Goal: Communication & Community: Ask a question

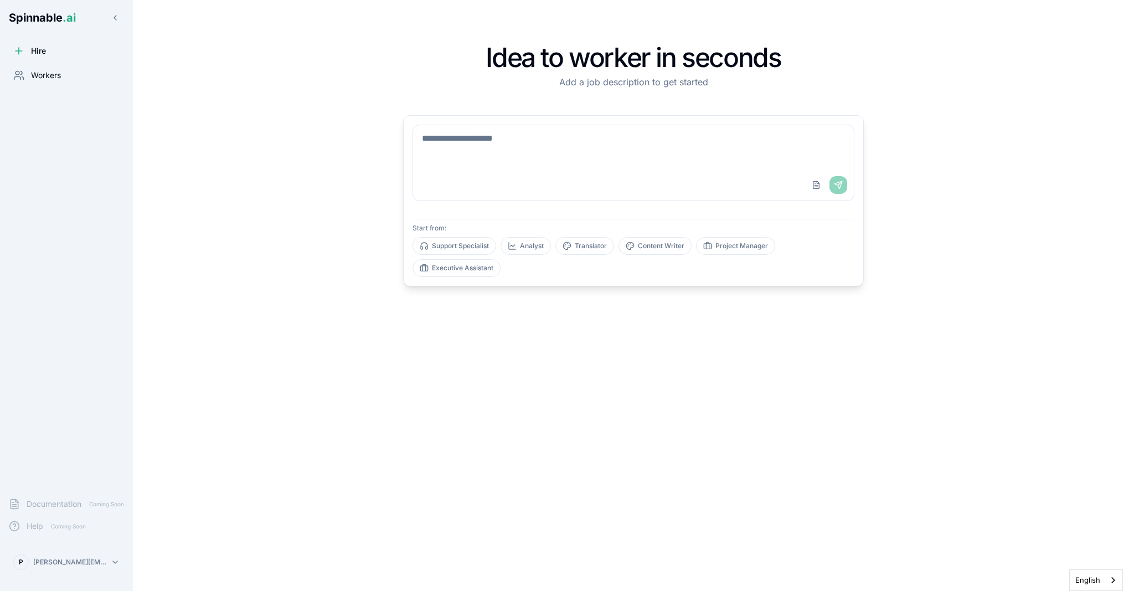
click at [40, 76] on span "Workers" at bounding box center [46, 75] width 30 height 11
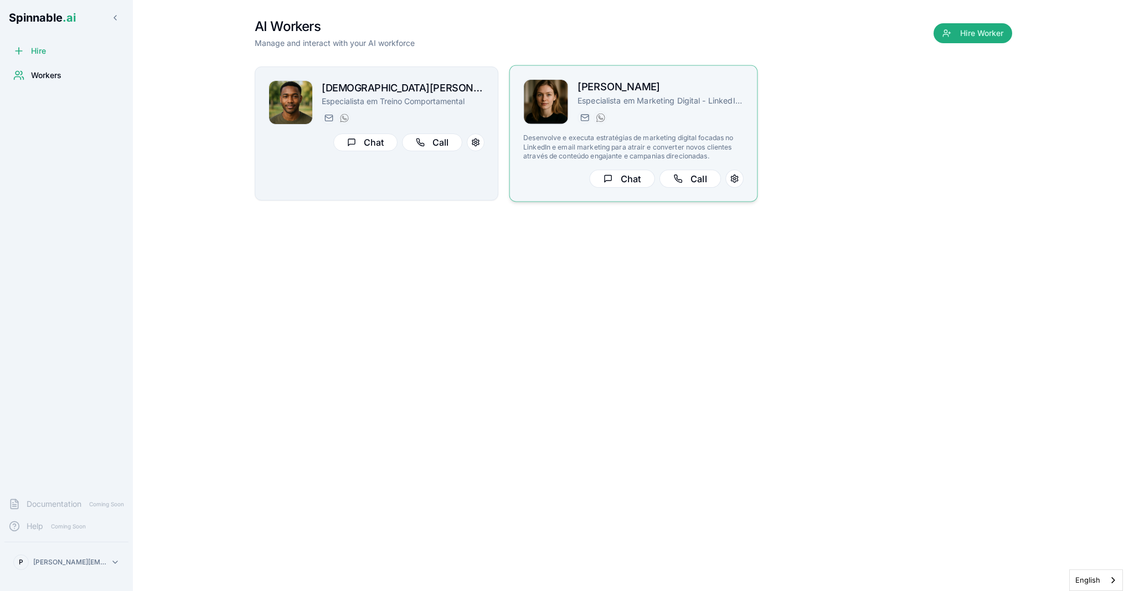
click at [620, 97] on p "Especialista em Marketing Digital - LinkedIn e Email" at bounding box center [661, 100] width 166 height 11
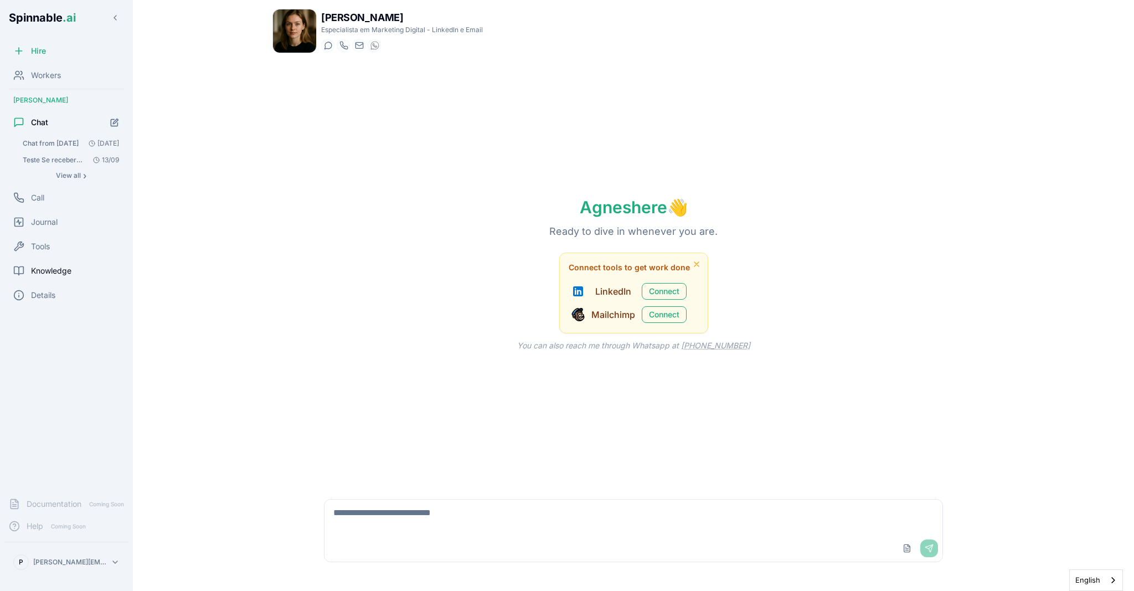
click at [61, 273] on span "Knowledge" at bounding box center [51, 270] width 40 height 11
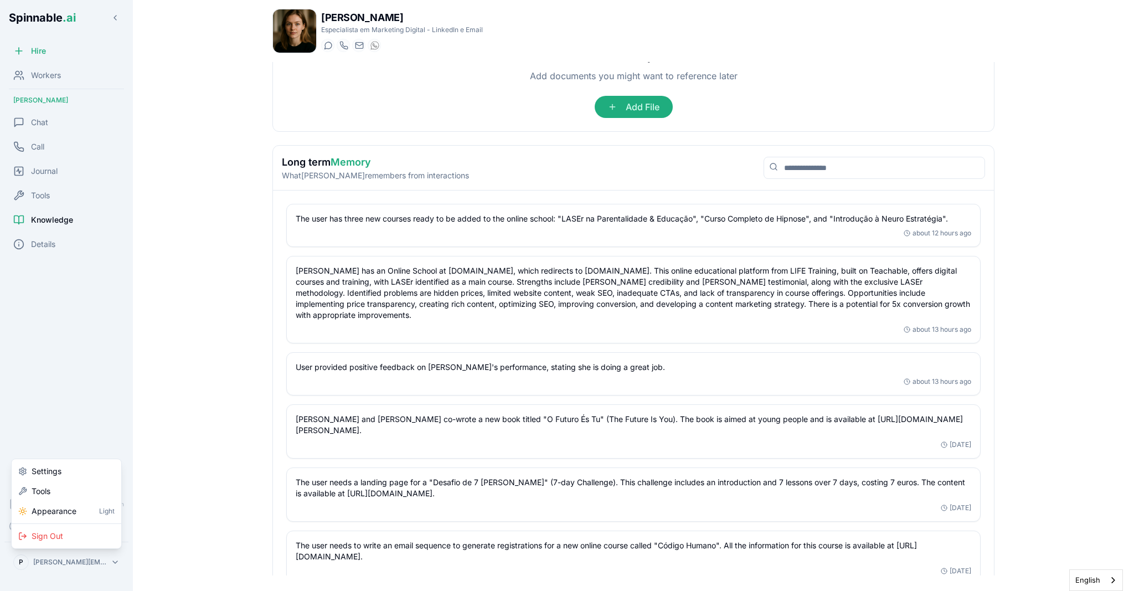
scroll to position [261, 0]
click at [235, 482] on html "Spinnable .ai Hire Workers [PERSON_NAME] Chat Call Journal Tools Knowledge Deta…" at bounding box center [567, 295] width 1134 height 591
click at [355, 449] on div "[DATE]" at bounding box center [634, 444] width 676 height 9
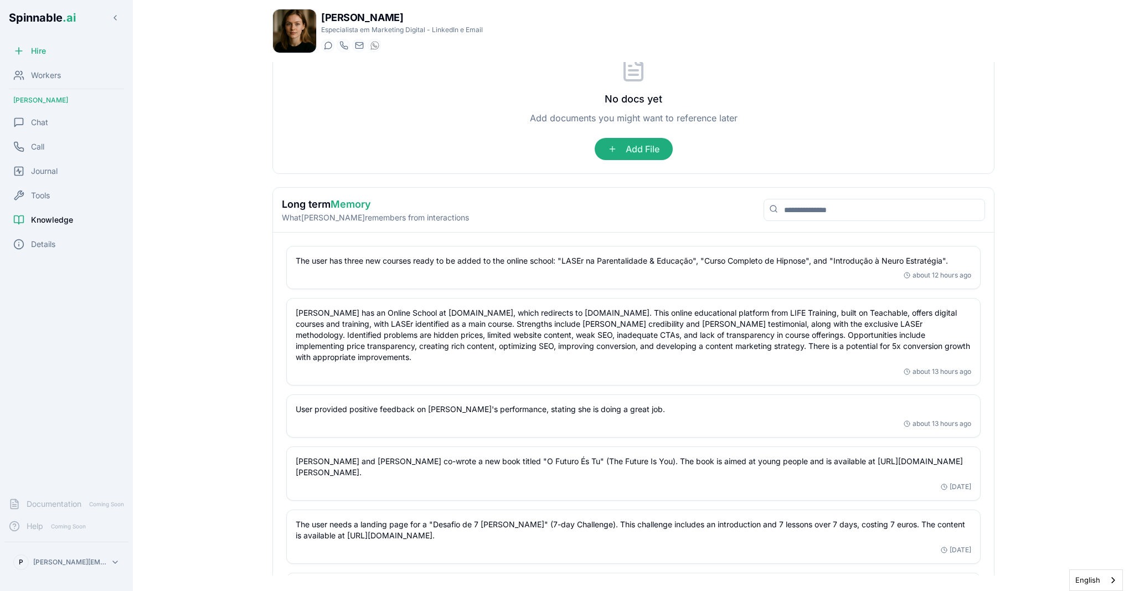
scroll to position [214, 0]
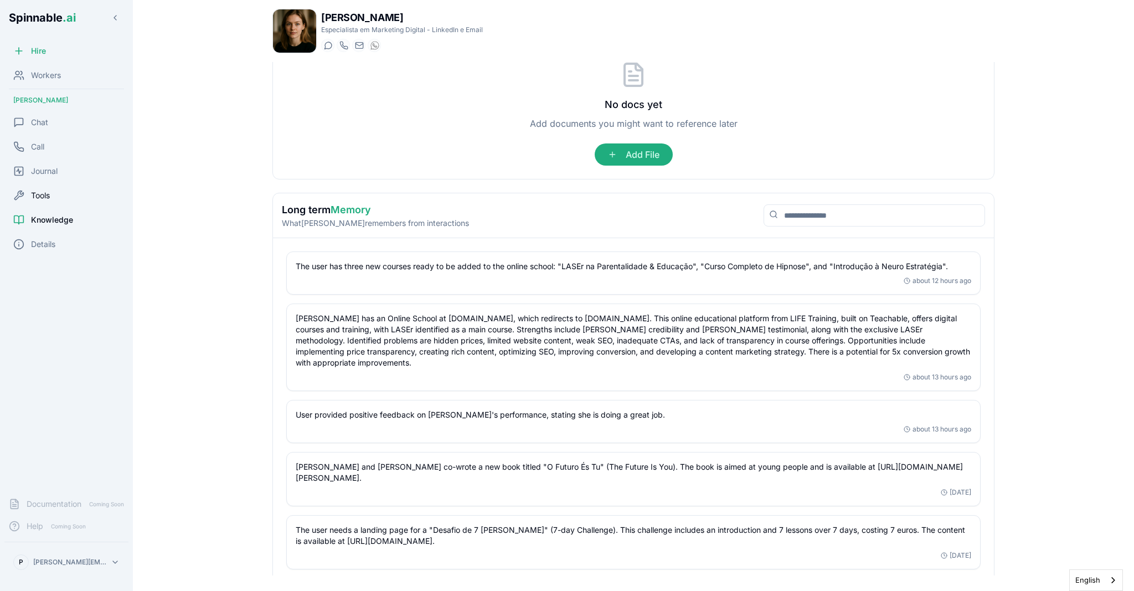
click at [39, 194] on span "Tools" at bounding box center [40, 195] width 19 height 11
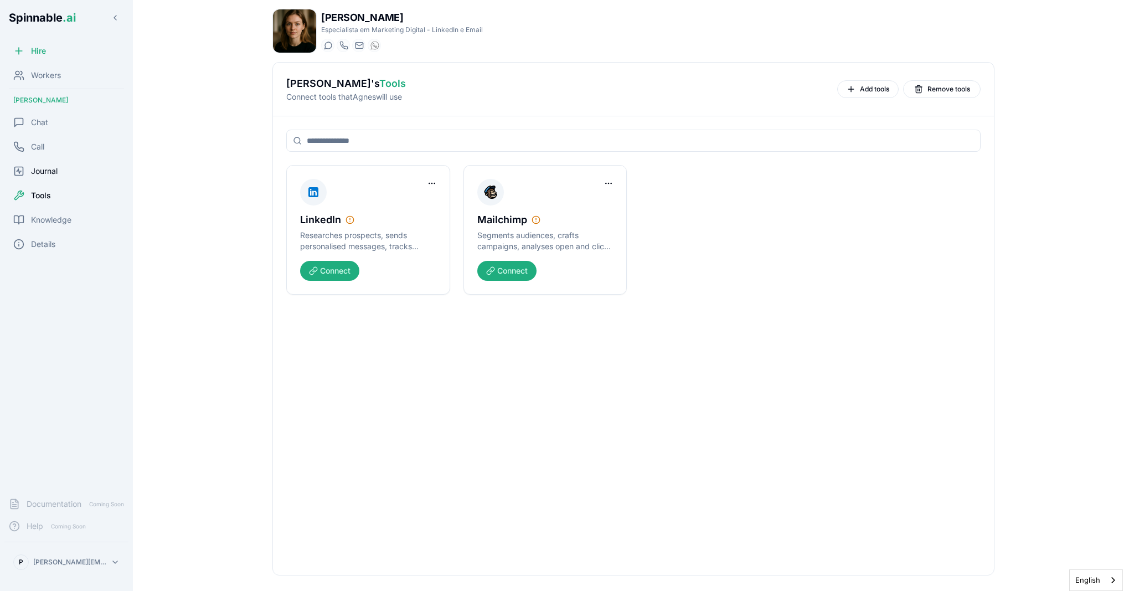
click at [42, 171] on span "Journal" at bounding box center [44, 171] width 27 height 11
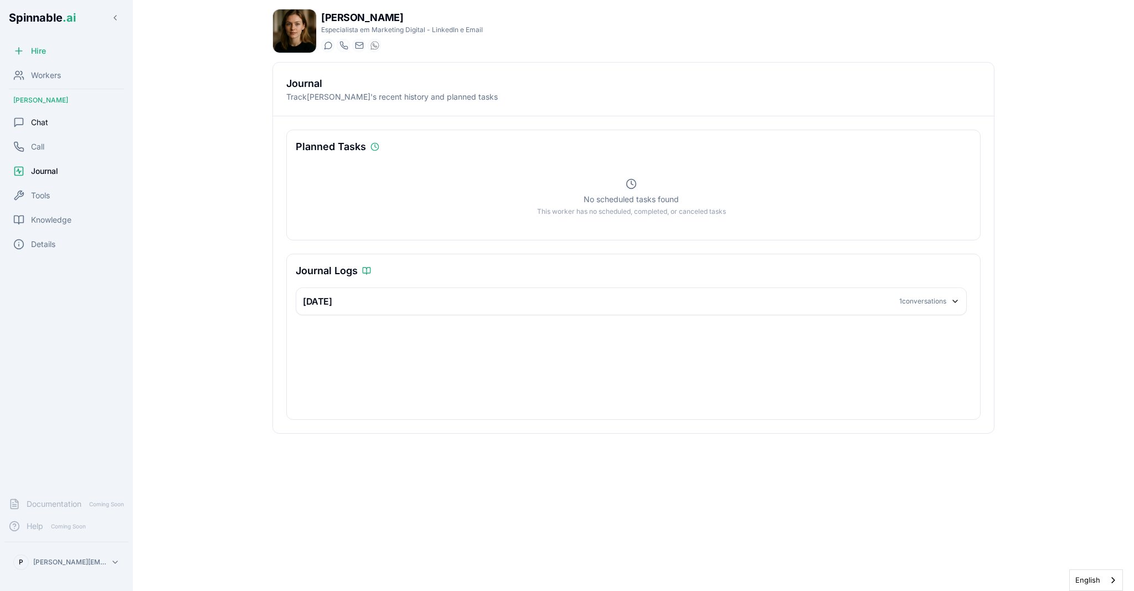
click at [40, 121] on span "Chat" at bounding box center [39, 122] width 17 height 11
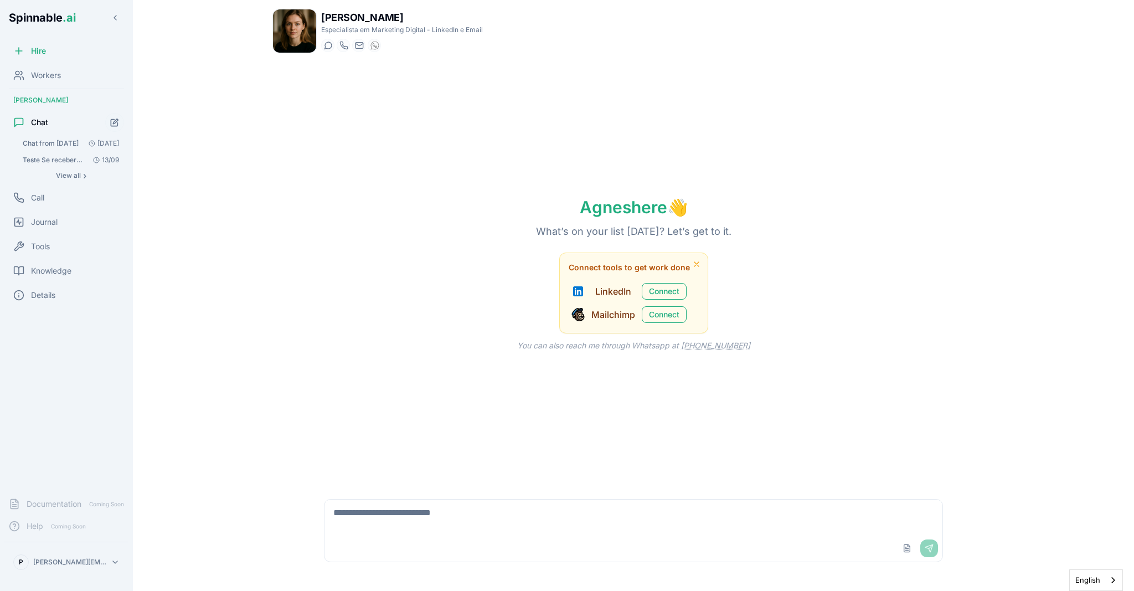
click at [47, 143] on span "Chat from [DATE]" at bounding box center [51, 143] width 56 height 9
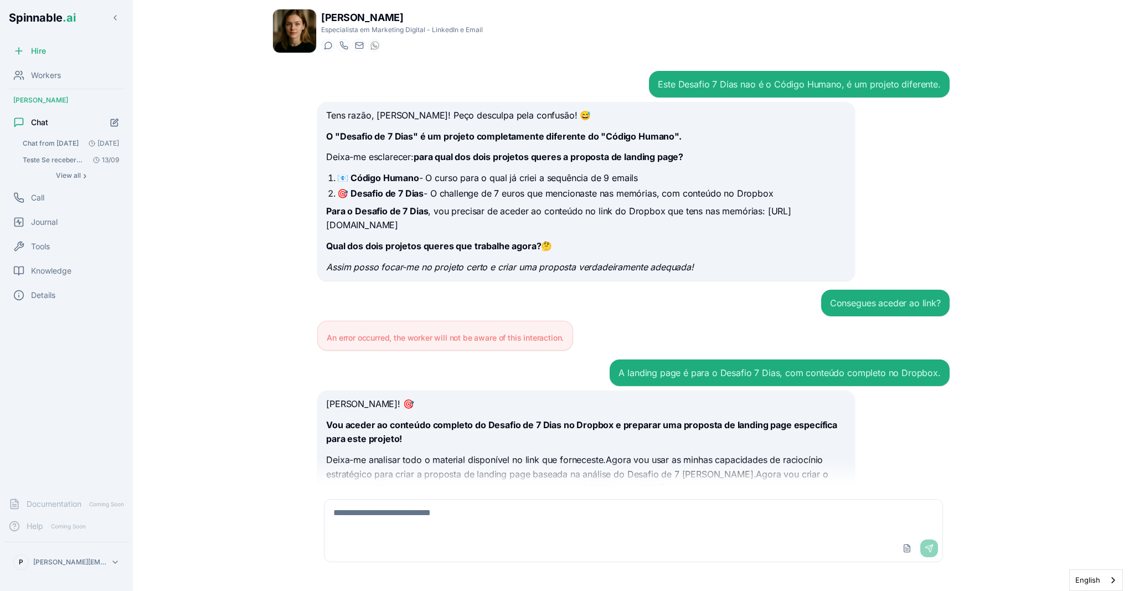
scroll to position [8136, 0]
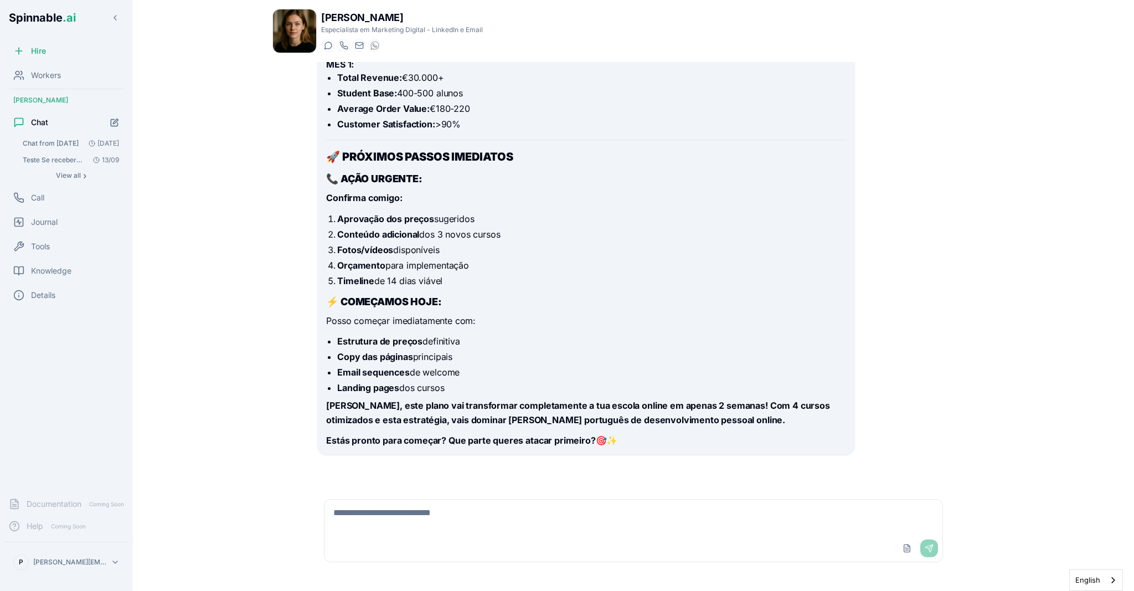
click at [385, 518] on textarea at bounding box center [634, 517] width 618 height 35
type textarea "**********"
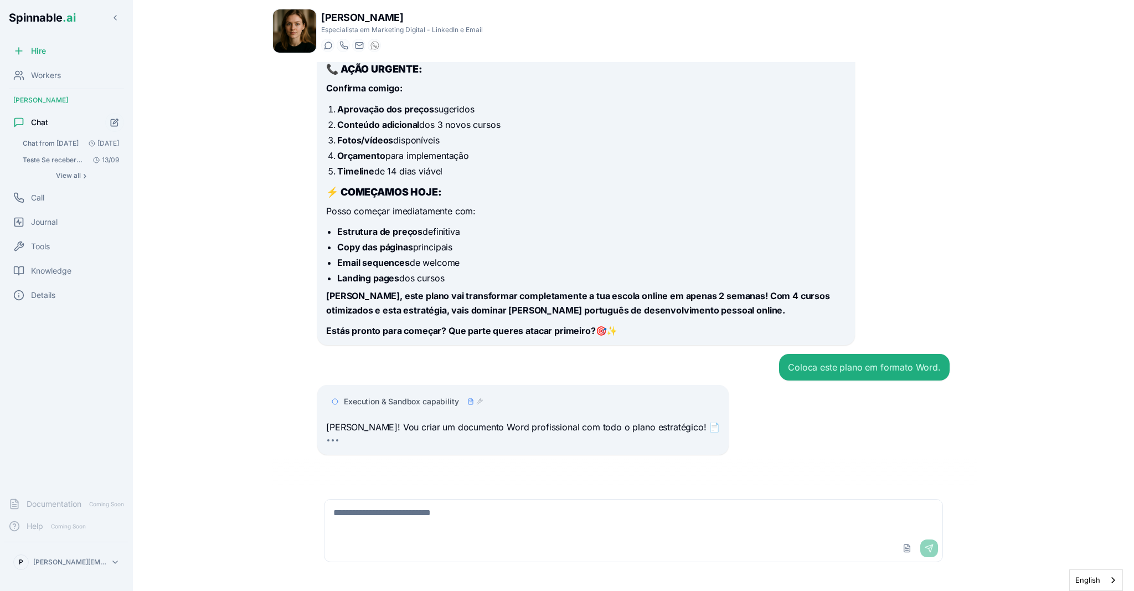
scroll to position [8246, 0]
click at [38, 246] on span "Tools" at bounding box center [40, 246] width 19 height 11
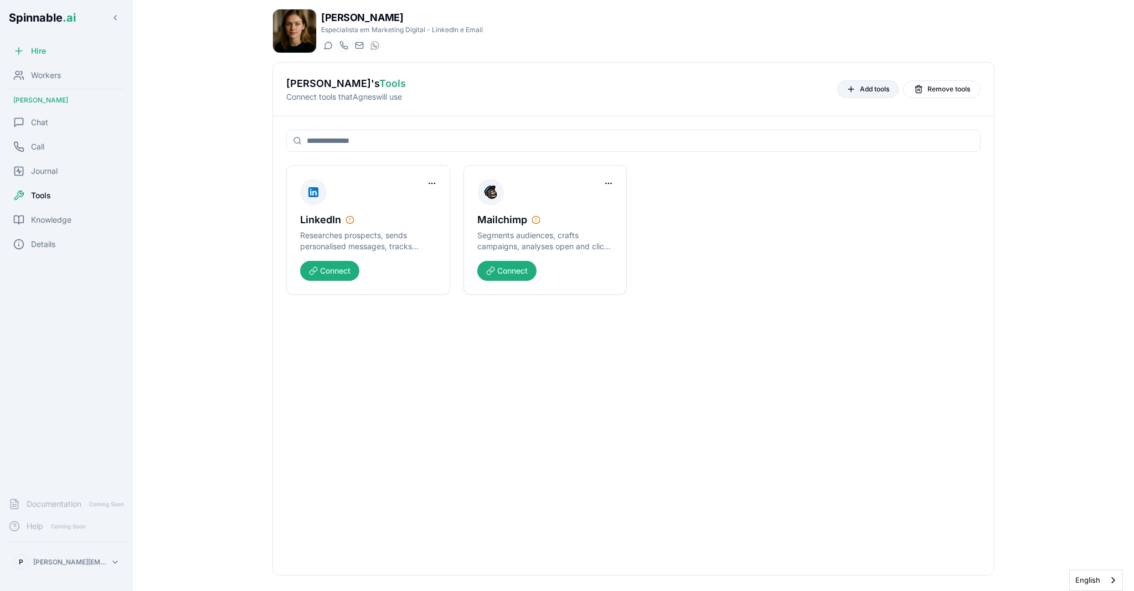
click at [864, 91] on span "Add tools" at bounding box center [874, 89] width 29 height 9
click at [38, 124] on span "Chat" at bounding box center [39, 122] width 17 height 11
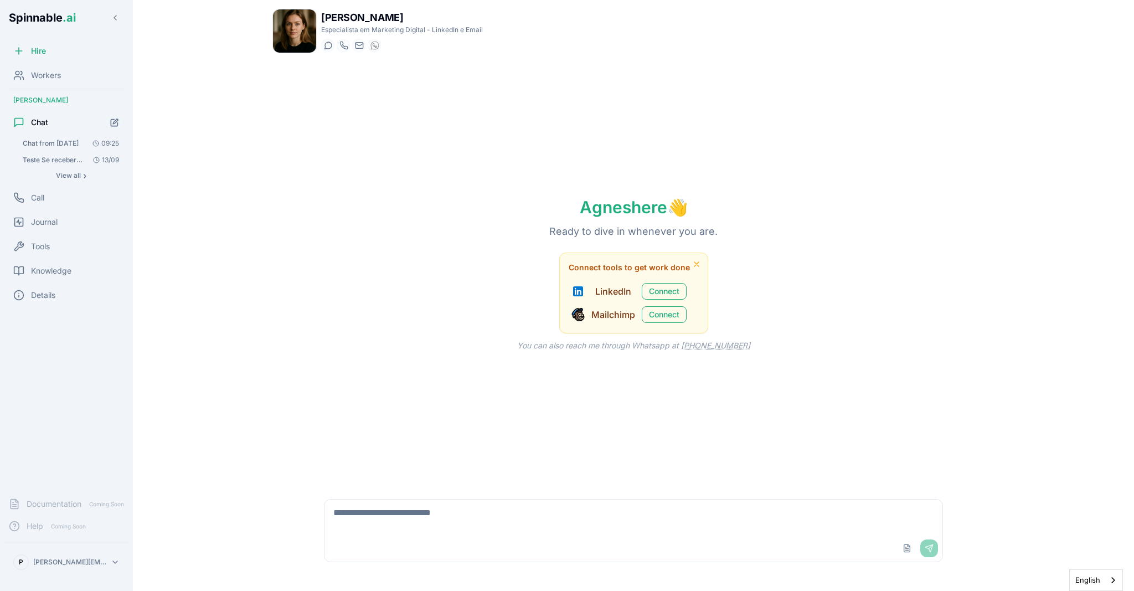
click at [60, 145] on span "Chat from [DATE]" at bounding box center [51, 143] width 56 height 9
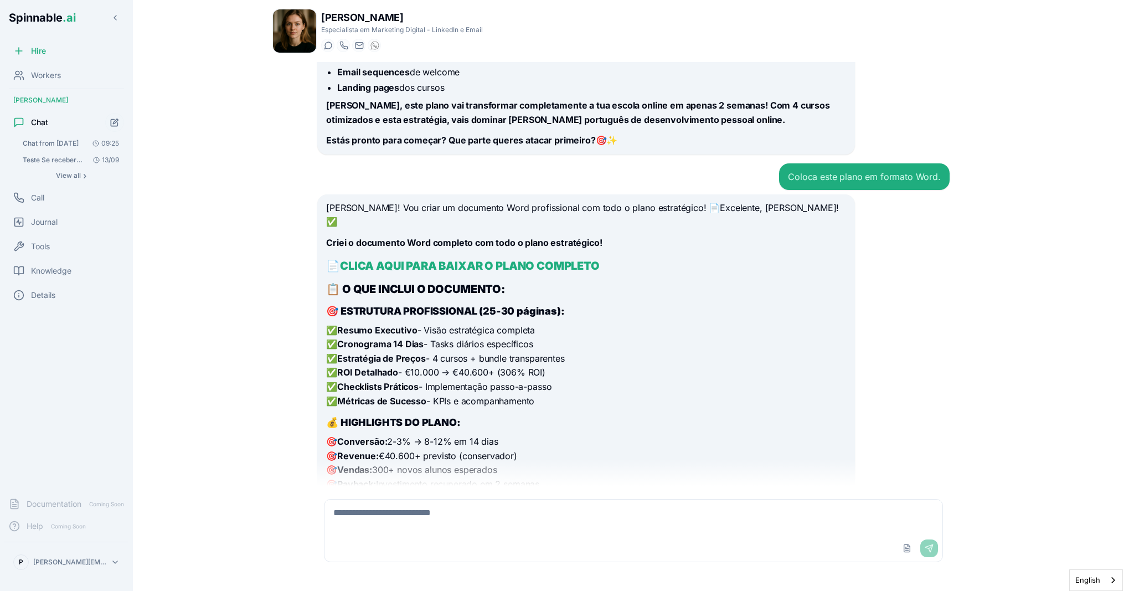
scroll to position [8146, 0]
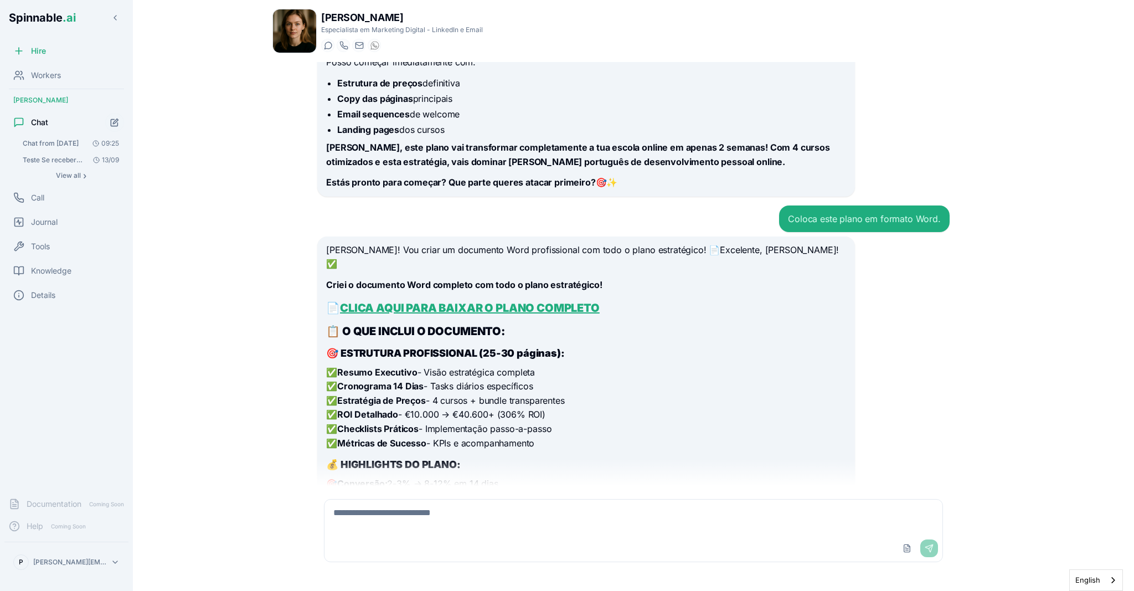
click at [546, 310] on link "CLICA AQUI PARA BAIXAR O PLANO COMPLETO" at bounding box center [470, 307] width 260 height 13
click at [450, 515] on textarea at bounding box center [634, 517] width 618 height 35
type textarea "**********"
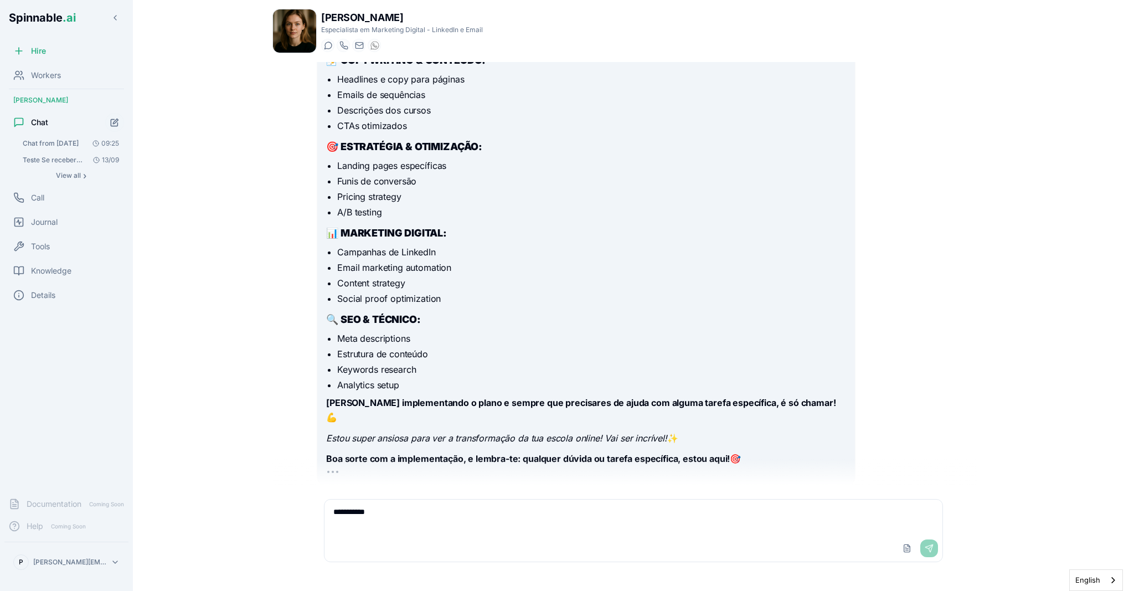
scroll to position [8990, 0]
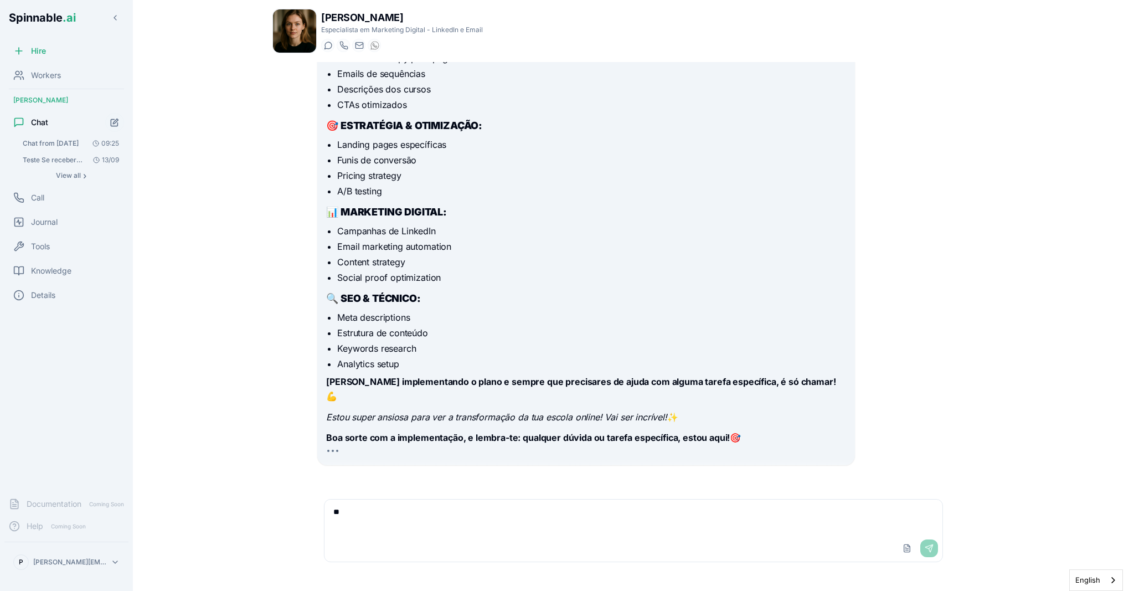
type textarea "*"
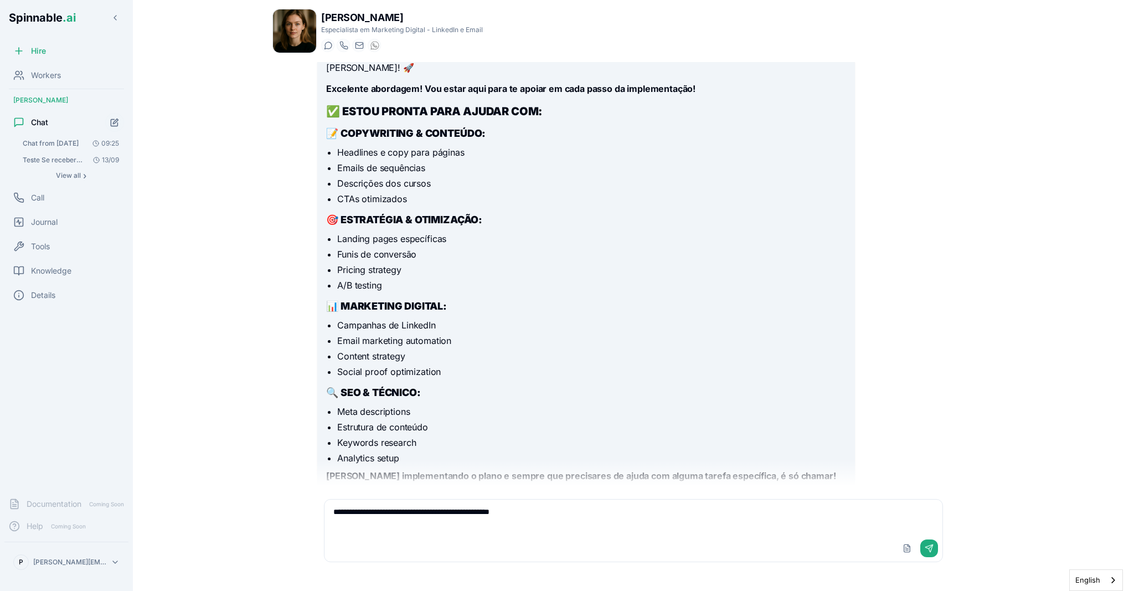
scroll to position [8977, 0]
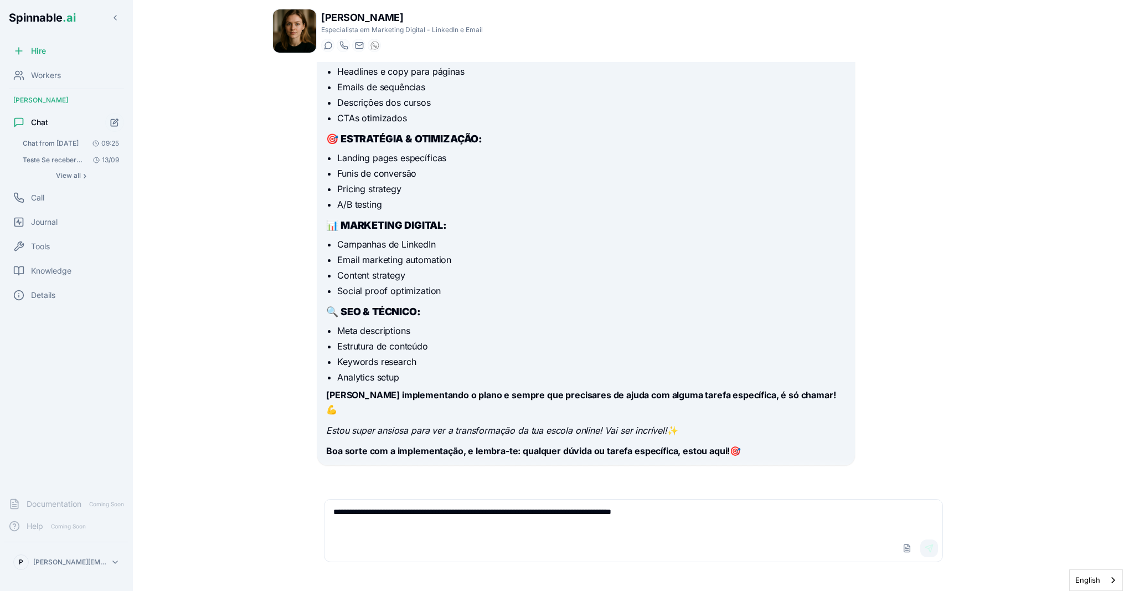
type textarea "**********"
click at [932, 549] on button "Send" at bounding box center [930, 549] width 18 height 18
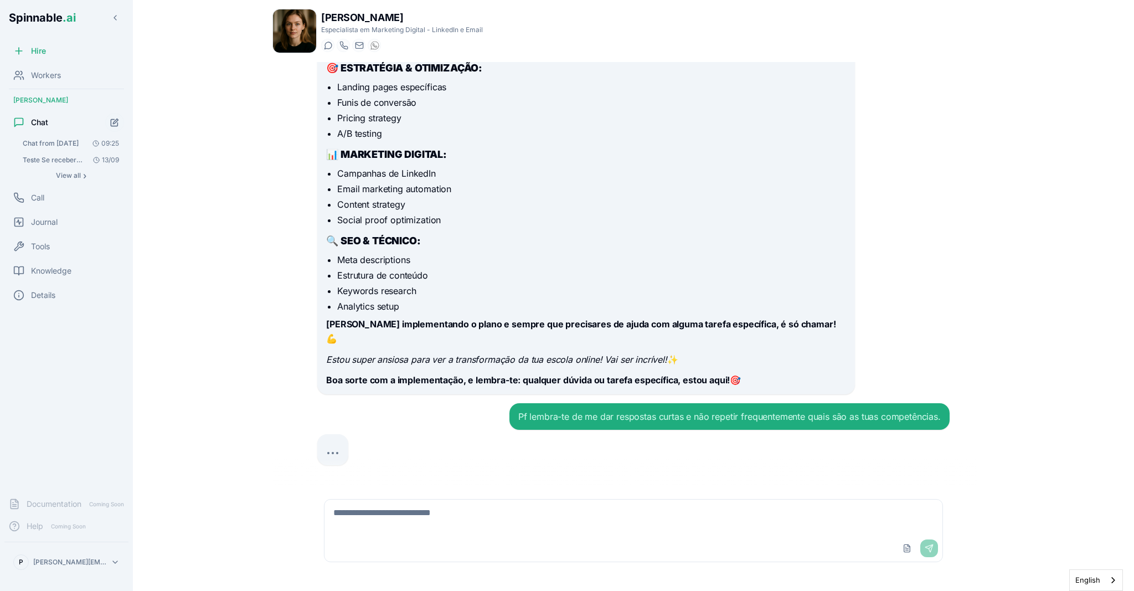
scroll to position [9070, 0]
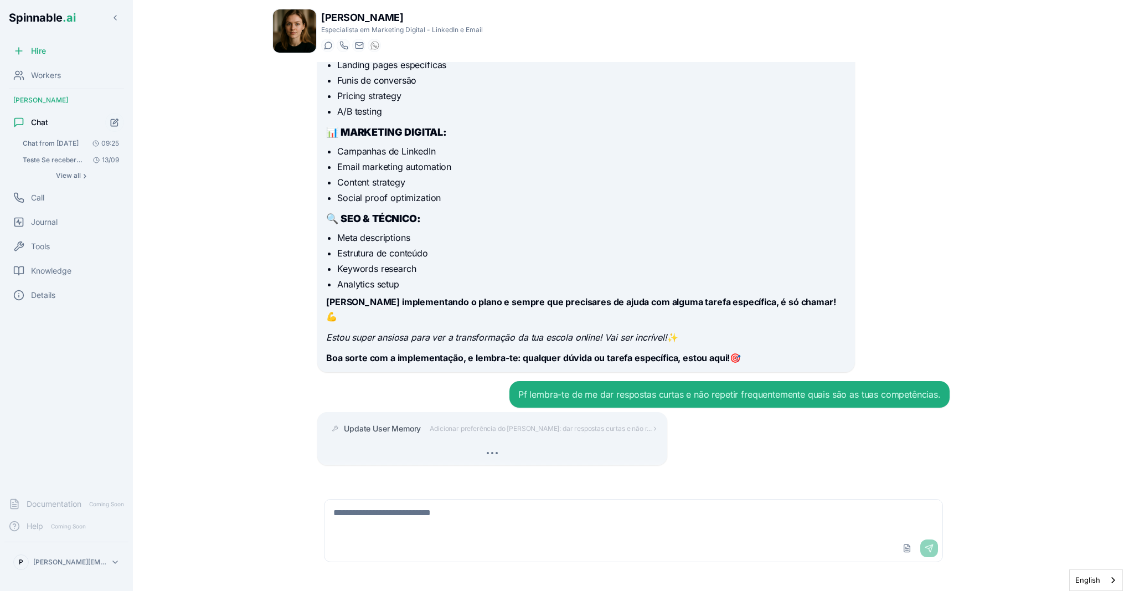
click at [497, 517] on textarea at bounding box center [634, 517] width 618 height 35
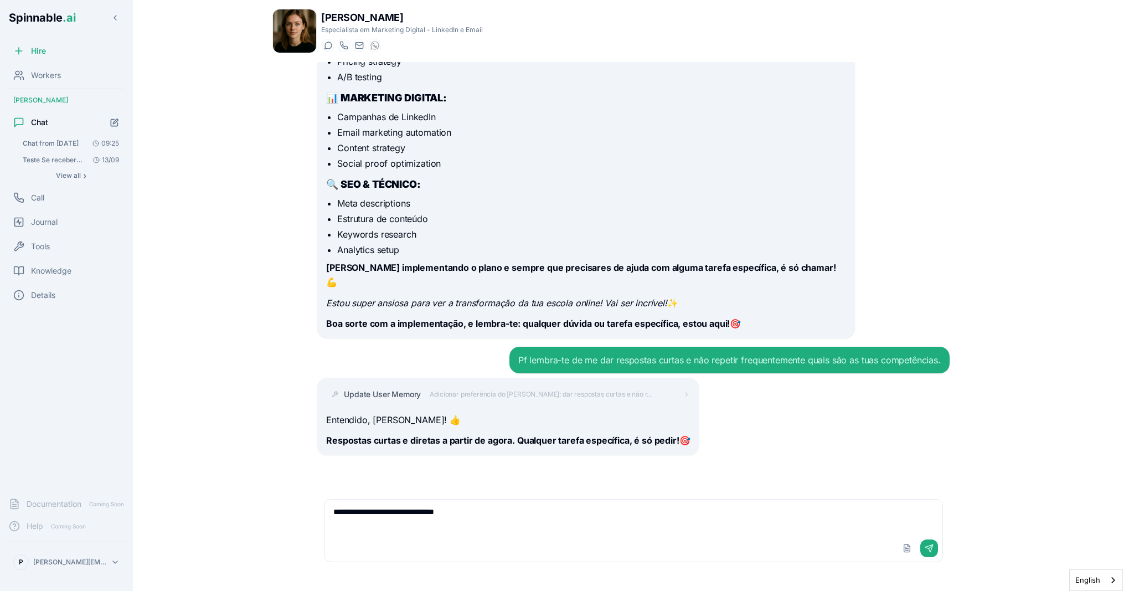
scroll to position [9094, 0]
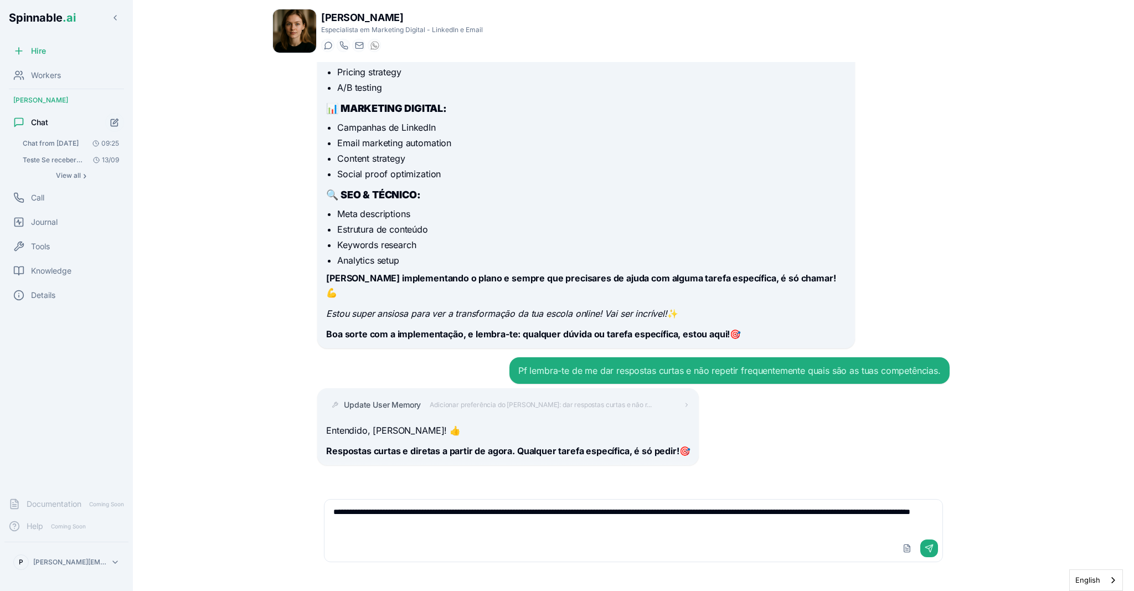
type textarea "**********"
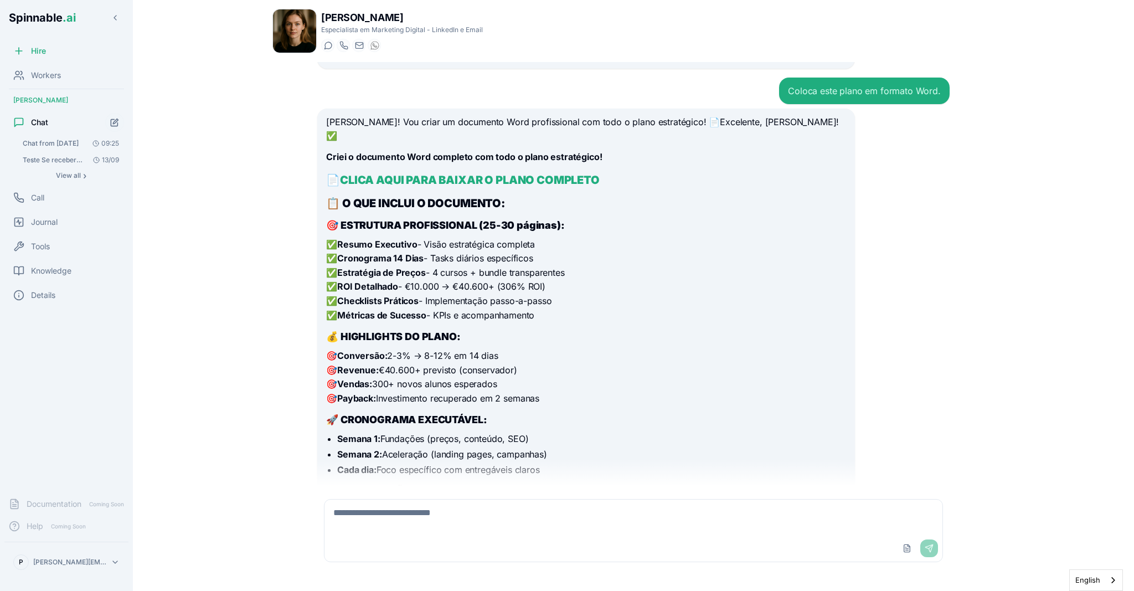
scroll to position [8262, 0]
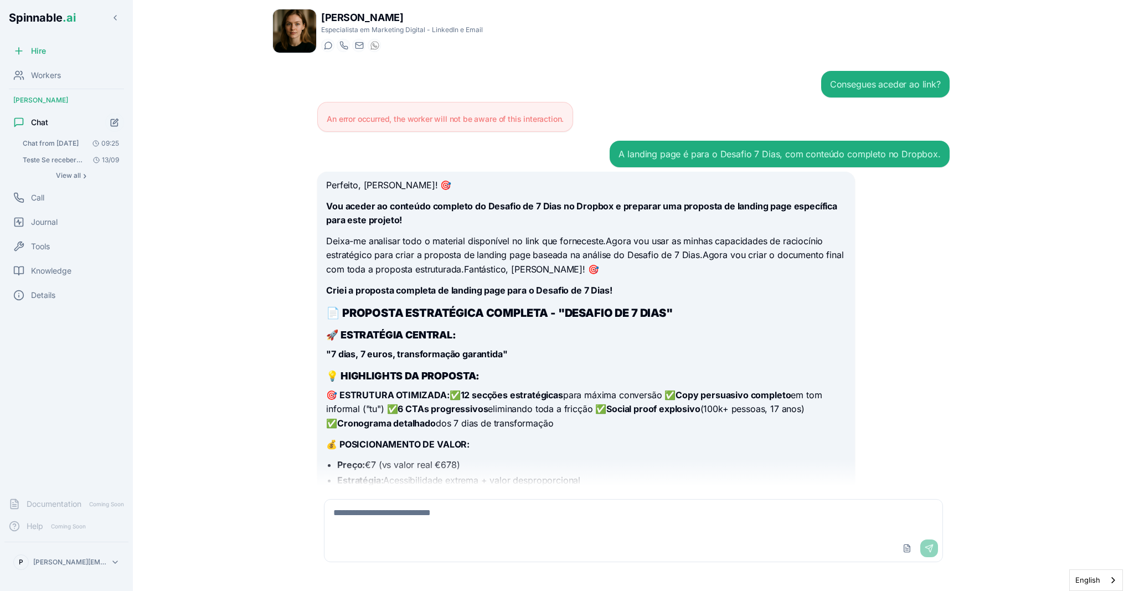
scroll to position [8262, 0]
